Goal: Information Seeking & Learning: Learn about a topic

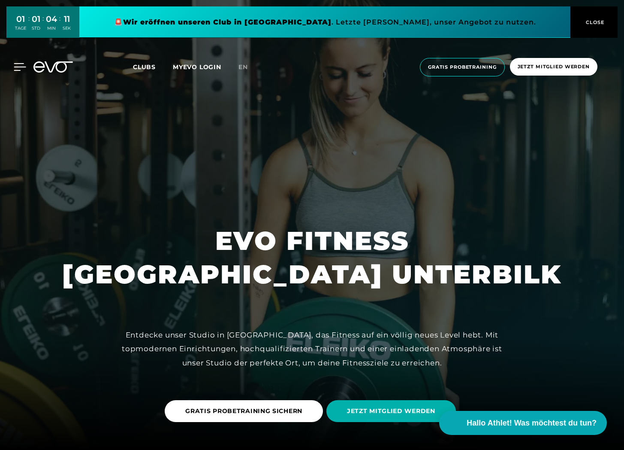
click at [22, 66] on icon at bounding box center [20, 67] width 12 height 8
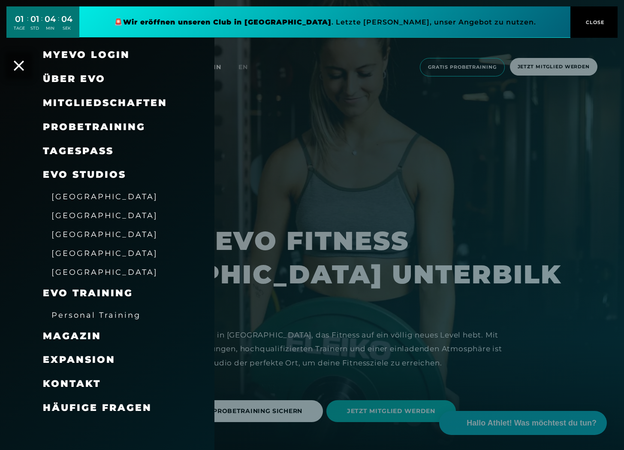
click at [118, 316] on span "Personal Training" at bounding box center [95, 314] width 89 height 9
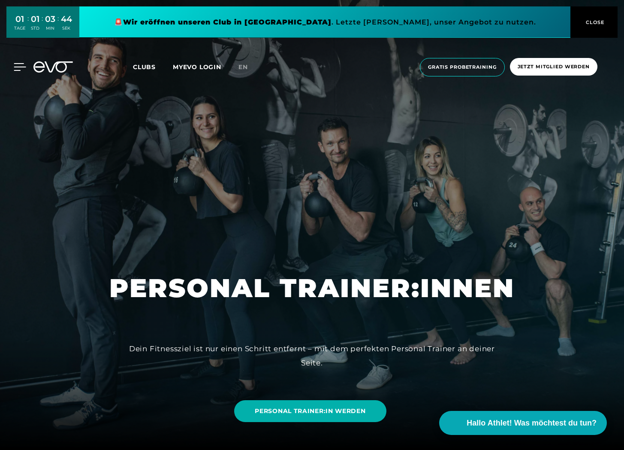
click at [18, 65] on icon at bounding box center [20, 67] width 12 height 8
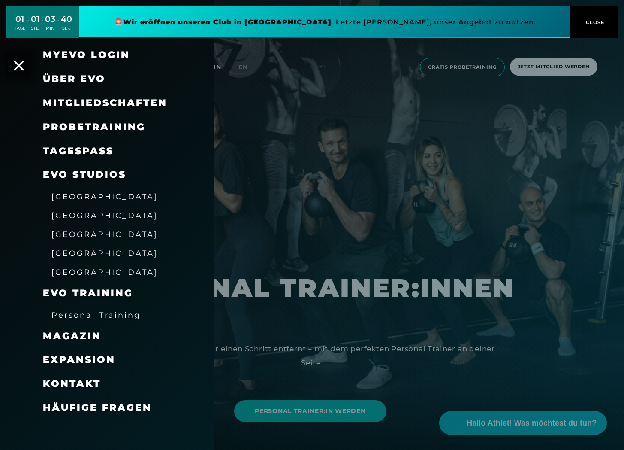
click at [73, 200] on span "[GEOGRAPHIC_DATA]" at bounding box center [104, 196] width 106 height 9
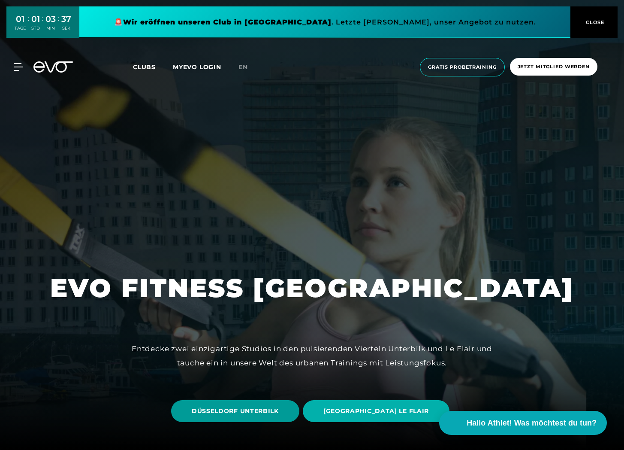
click at [248, 401] on span "DÜSSELDORF UNTERBILK" at bounding box center [235, 411] width 128 height 22
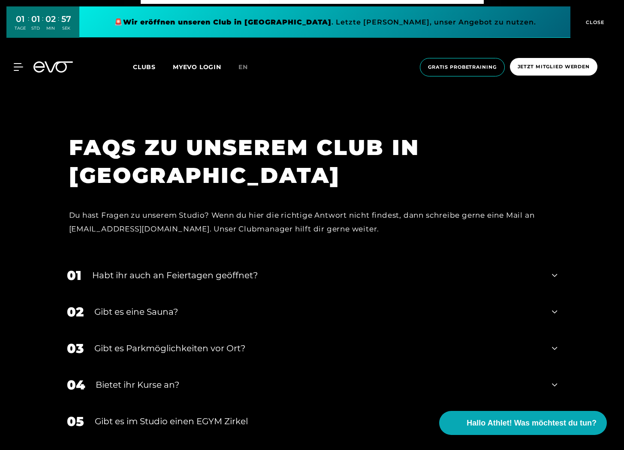
scroll to position [3212, 0]
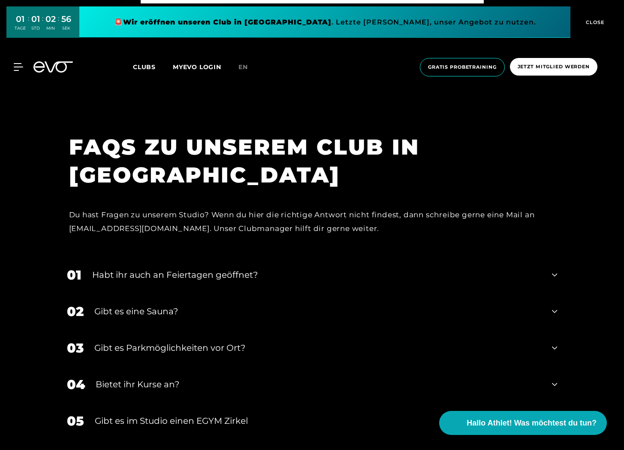
click at [152, 383] on div "Bietet ihr Kurse an?" at bounding box center [319, 383] width 446 height 13
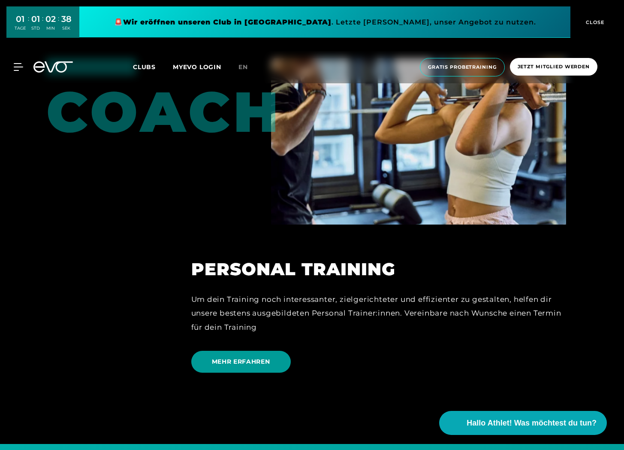
scroll to position [2247, 0]
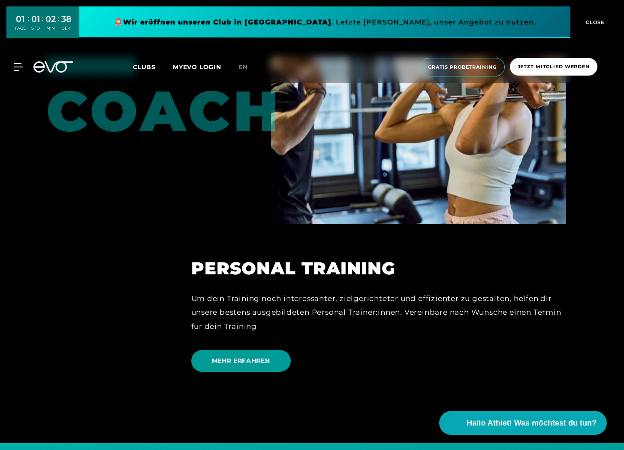
click at [231, 357] on span "MEHR ERFAHREN" at bounding box center [241, 360] width 58 height 9
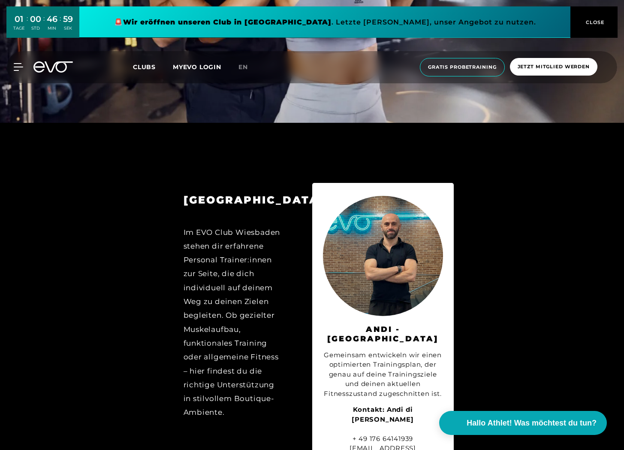
scroll to position [4409, 0]
